Goal: Task Accomplishment & Management: Manage account settings

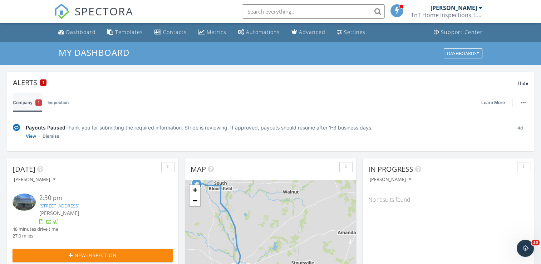
click at [40, 104] on div "1" at bounding box center [38, 102] width 6 height 6
click at [61, 103] on link "Inspection" at bounding box center [58, 102] width 21 height 19
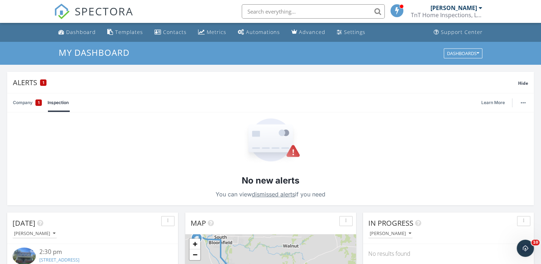
click at [26, 101] on link "Company 1" at bounding box center [27, 102] width 29 height 19
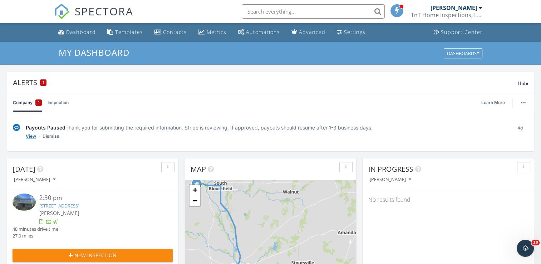
click at [31, 134] on link "View" at bounding box center [31, 136] width 10 height 7
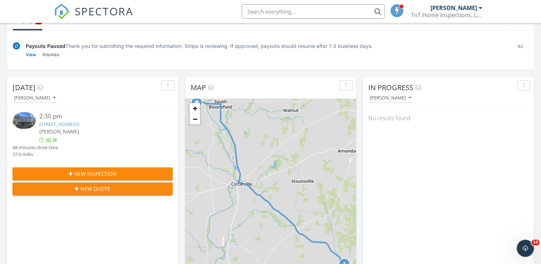
scroll to position [84, 0]
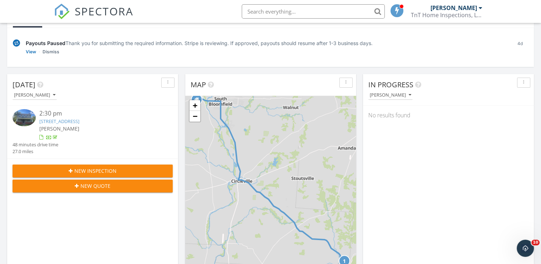
click at [79, 119] on link "30851 OH-180, Laurelville, OH 43135" at bounding box center [59, 121] width 40 height 6
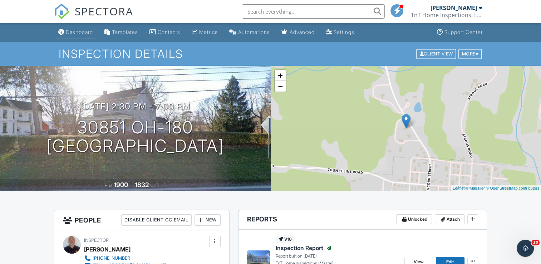
click at [80, 30] on div "Dashboard" at bounding box center [79, 32] width 27 height 6
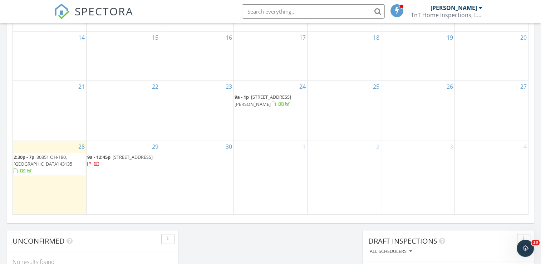
scroll to position [503, 0]
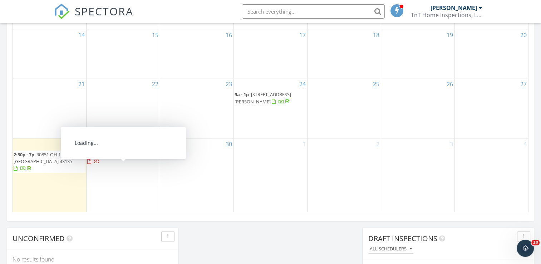
click at [138, 158] on span "[STREET_ADDRESS]" at bounding box center [133, 154] width 40 height 6
